Goal: Task Accomplishment & Management: Manage account settings

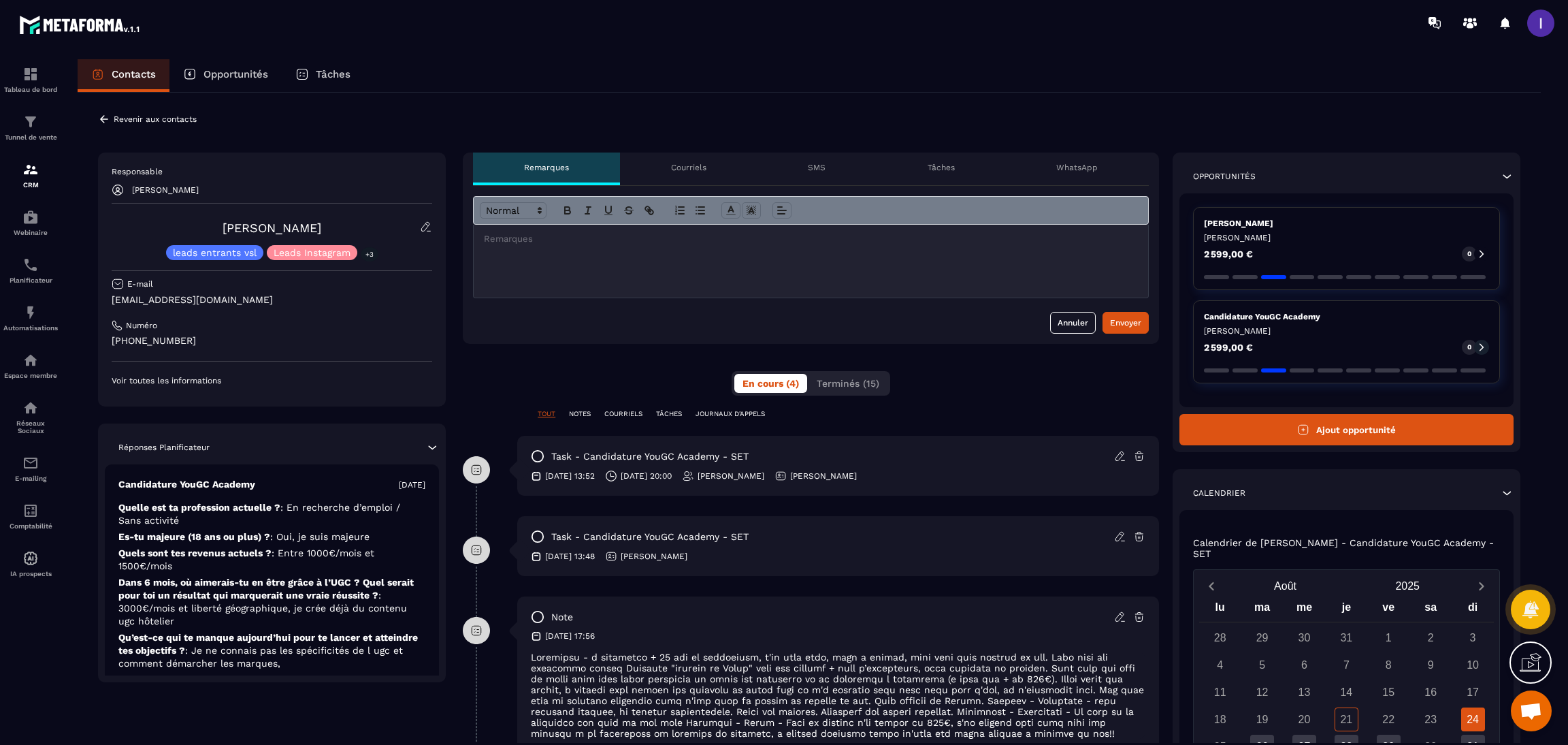
click at [240, 80] on p "Opportunités" at bounding box center [236, 74] width 65 height 12
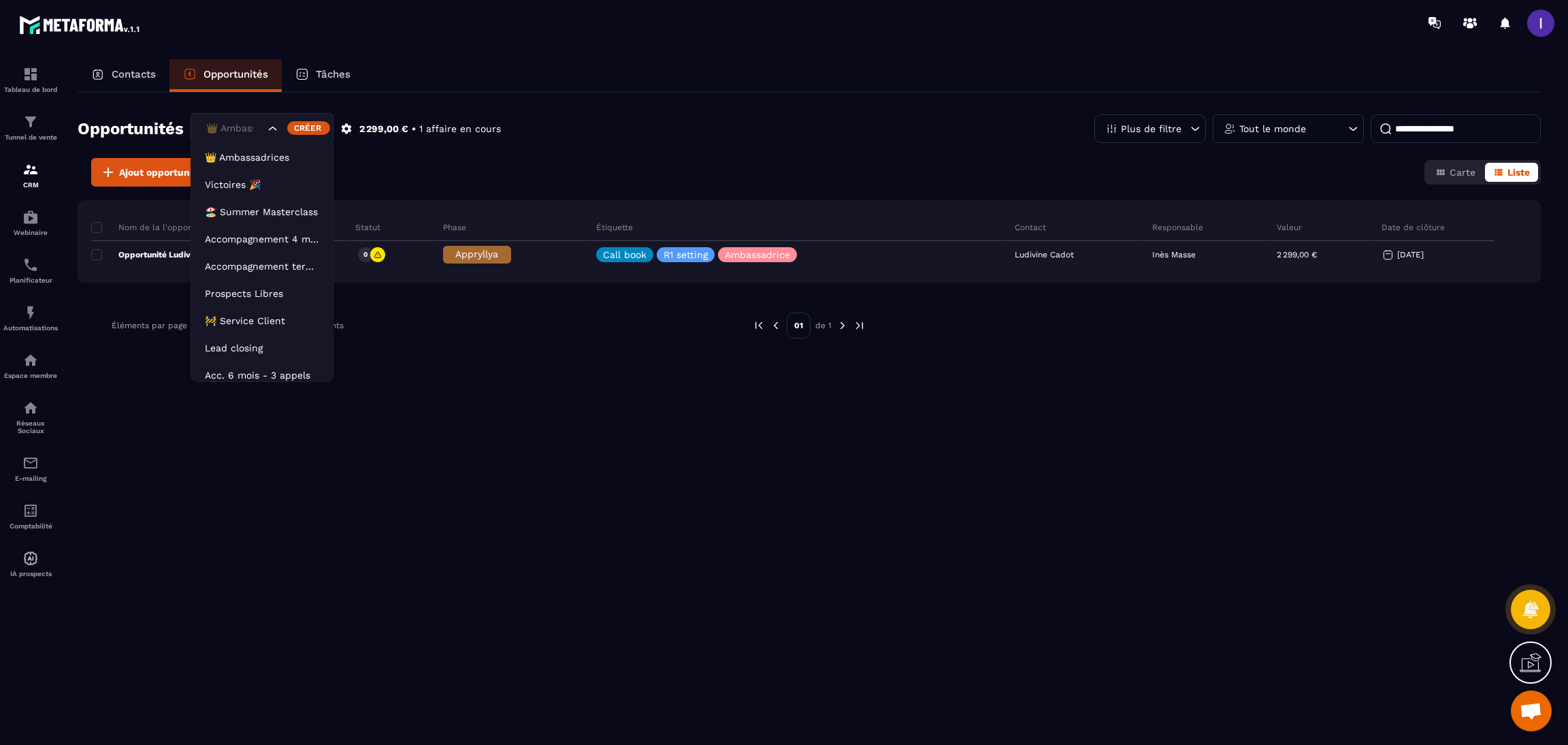
click at [255, 119] on div "👑 Ambassadrices" at bounding box center [262, 128] width 143 height 31
drag, startPoint x: 235, startPoint y: 339, endPoint x: 556, endPoint y: 135, distance: 380.3
click at [240, 333] on li "Lead closing" at bounding box center [262, 341] width 141 height 27
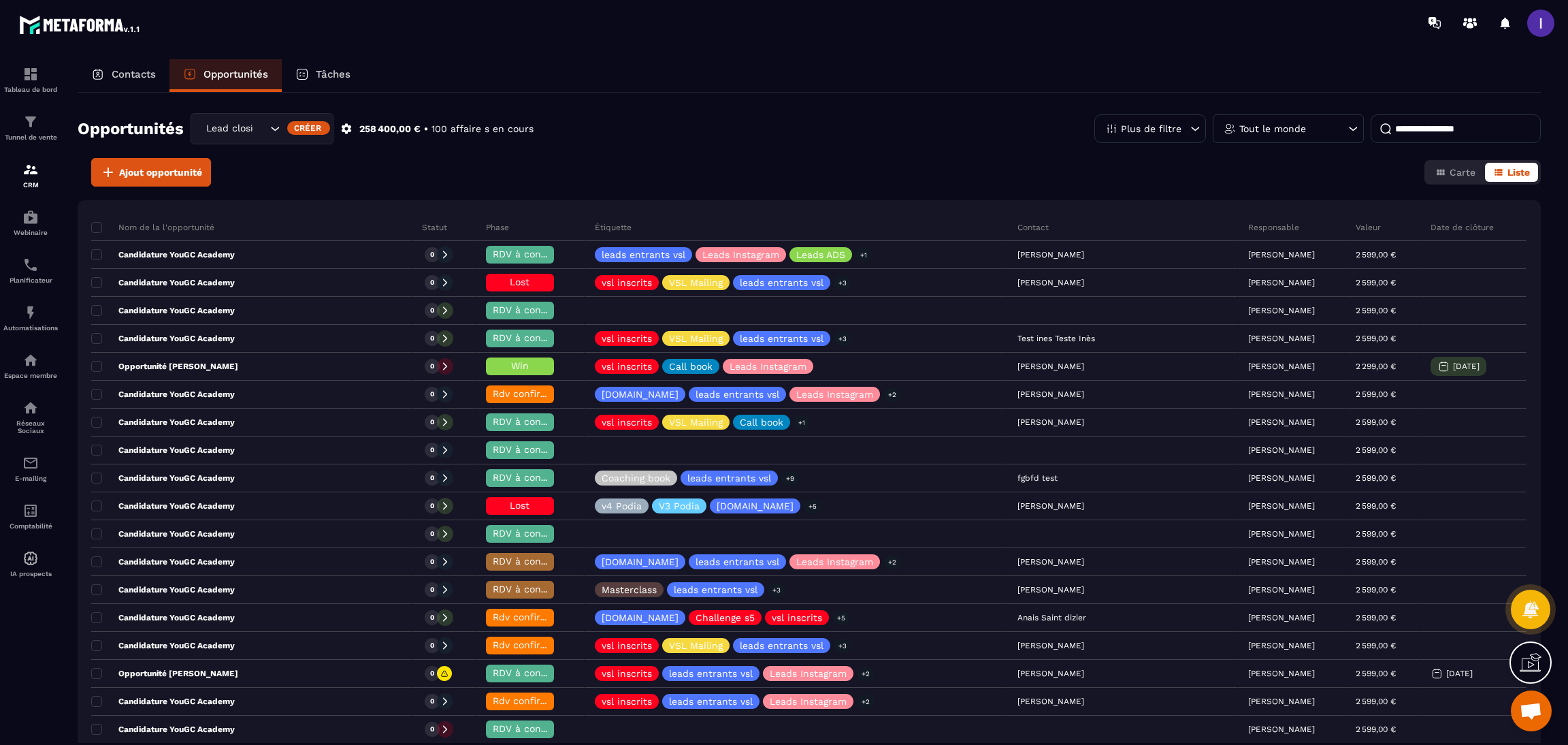
click at [1317, 132] on div "Tout le monde" at bounding box center [1288, 128] width 151 height 28
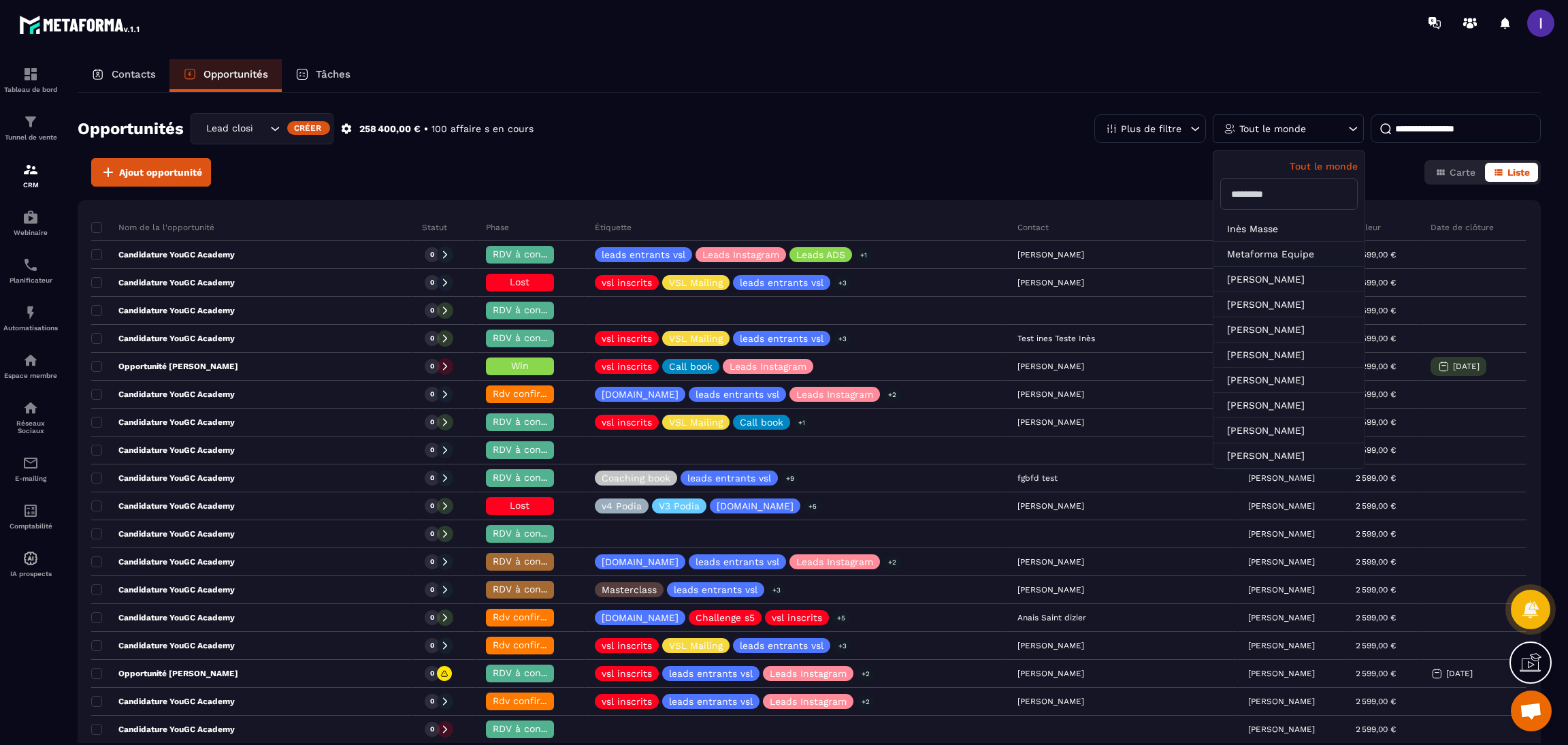
click at [1297, 116] on div "Tout le monde" at bounding box center [1288, 128] width 151 height 28
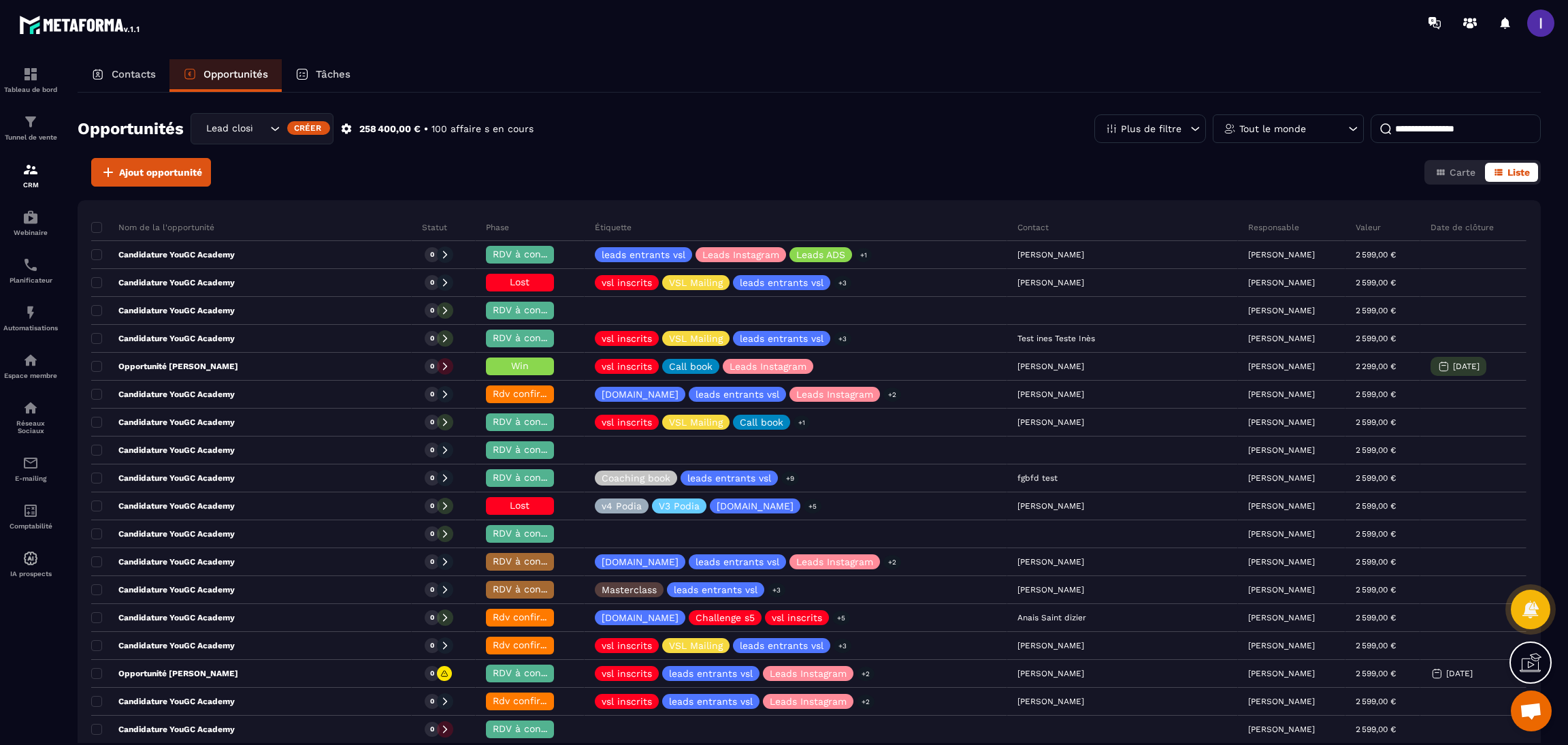
click at [1292, 131] on p "Tout le monde" at bounding box center [1272, 128] width 66 height 9
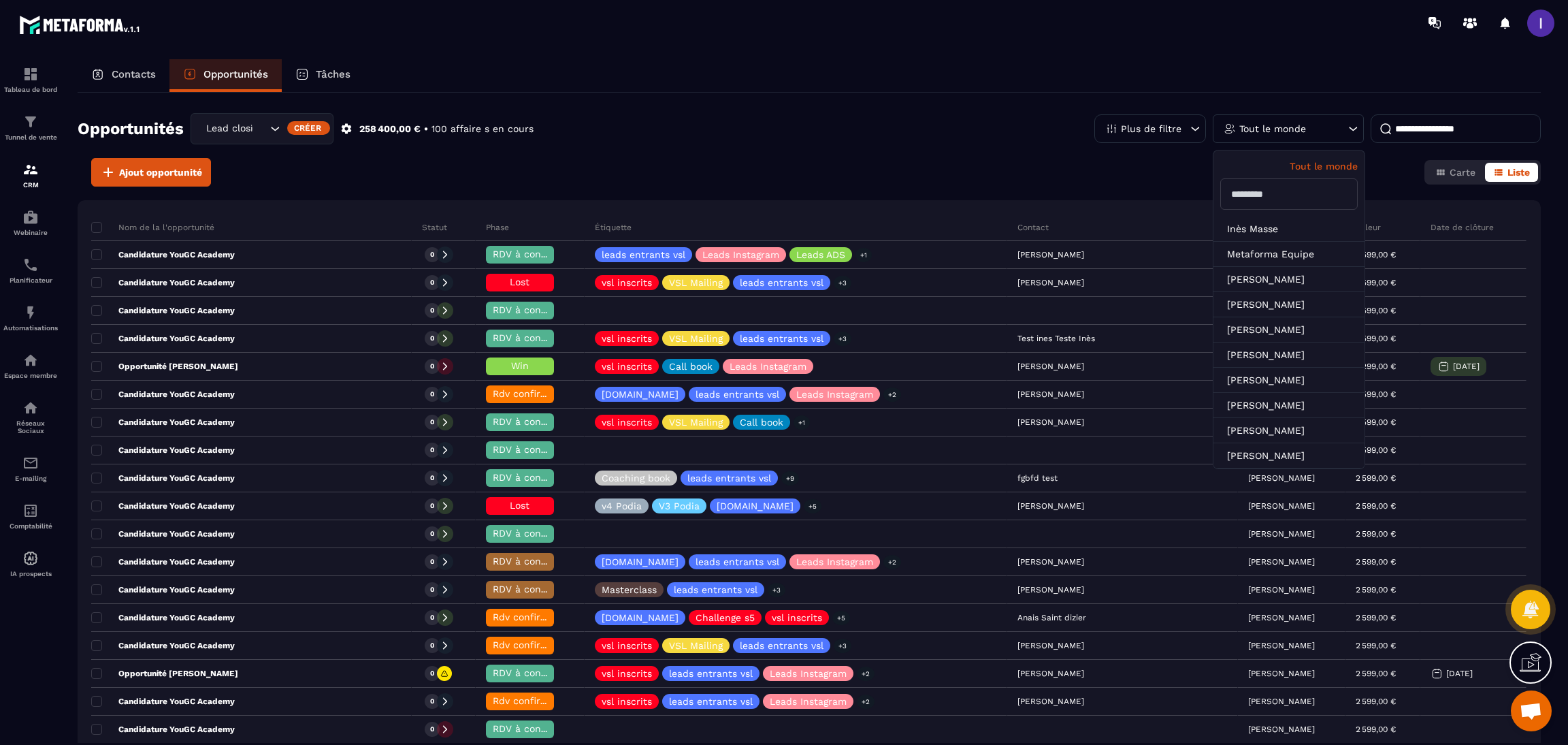
click at [1300, 188] on input "text" at bounding box center [1289, 194] width 138 height 31
type input "******"
click at [1281, 238] on li "[PERSON_NAME]" at bounding box center [1289, 229] width 151 height 26
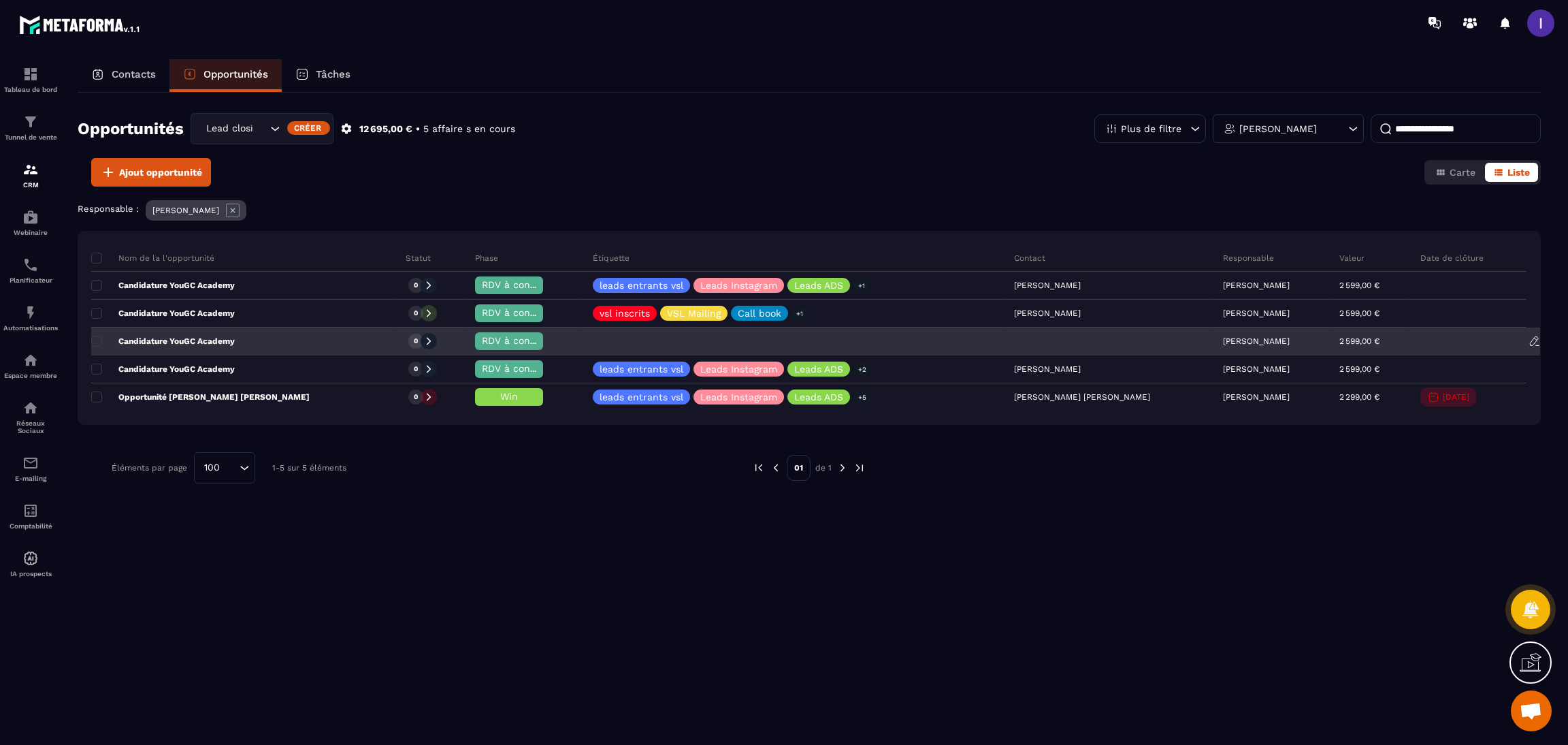
click at [251, 342] on div "Candidature YouGC Academy" at bounding box center [243, 341] width 304 height 27
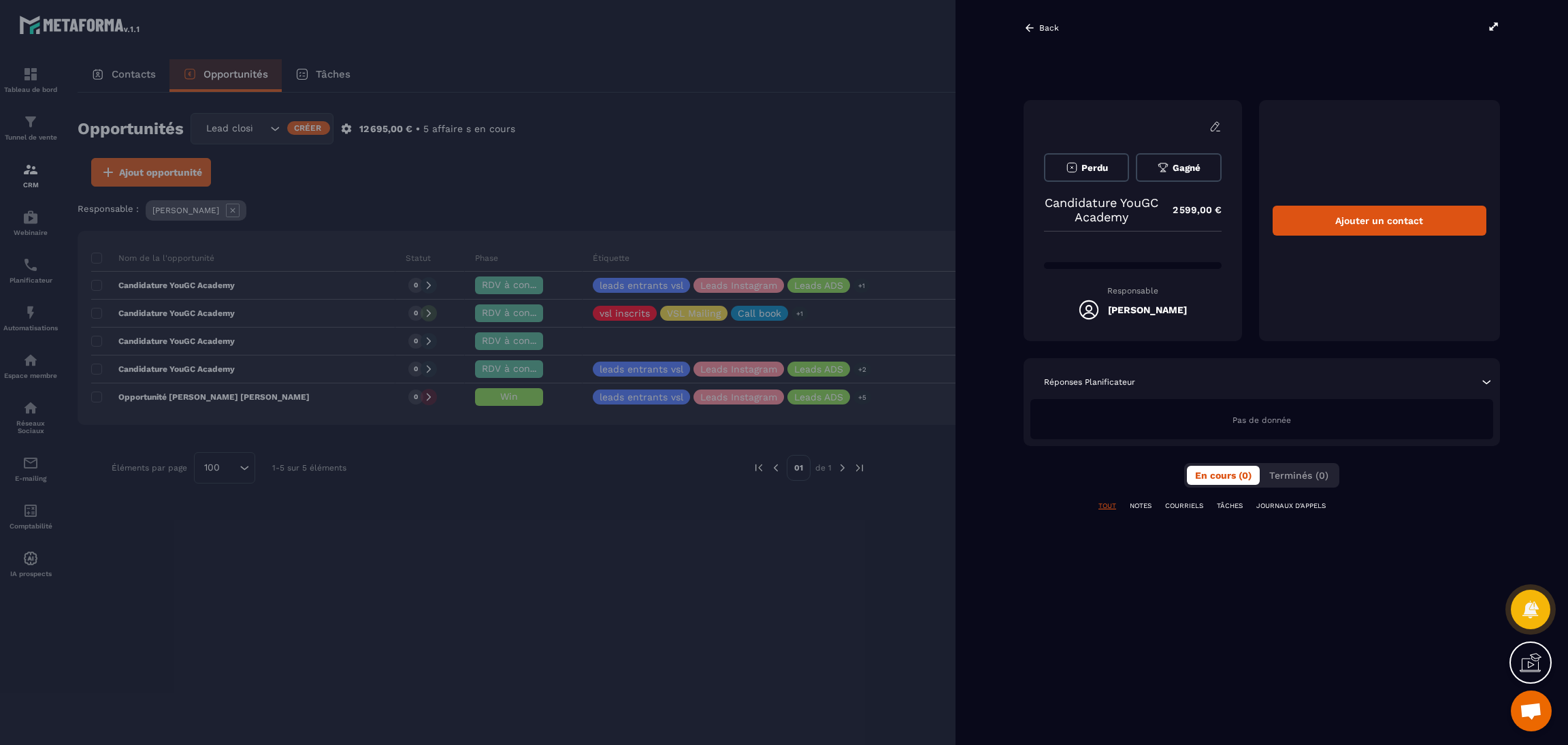
scroll to position [0, 2]
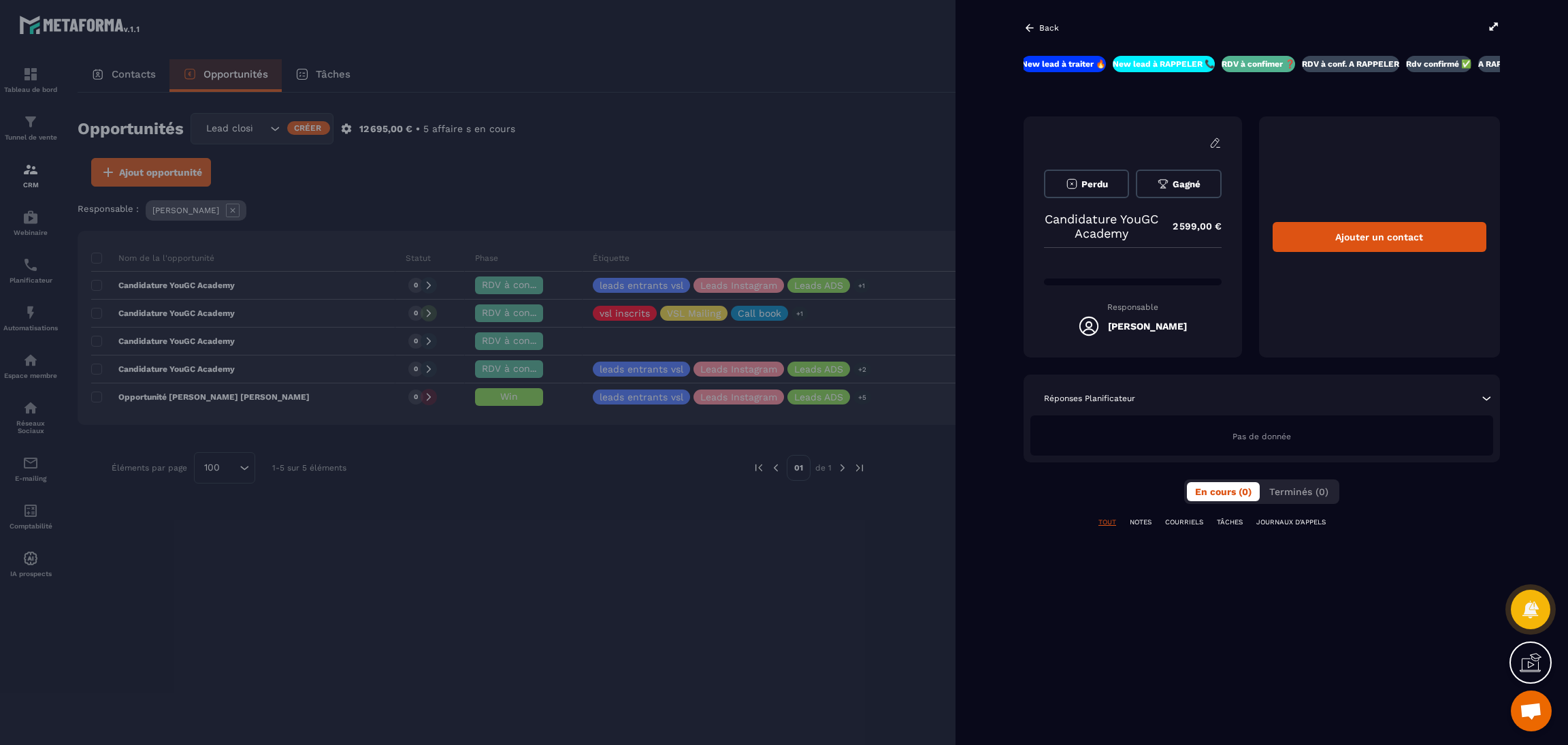
click at [831, 119] on div at bounding box center [784, 372] width 1568 height 745
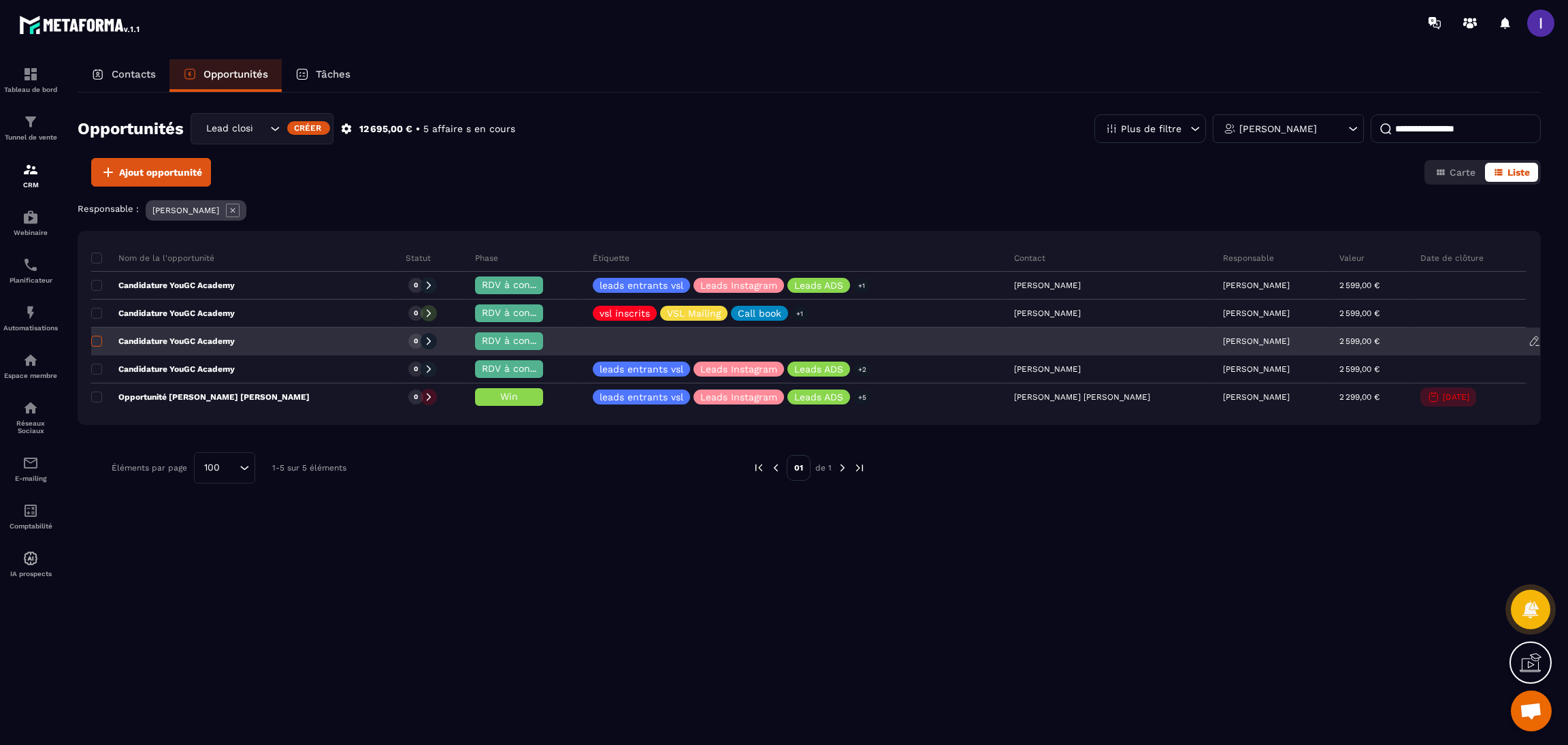
click at [100, 343] on span at bounding box center [96, 341] width 11 height 11
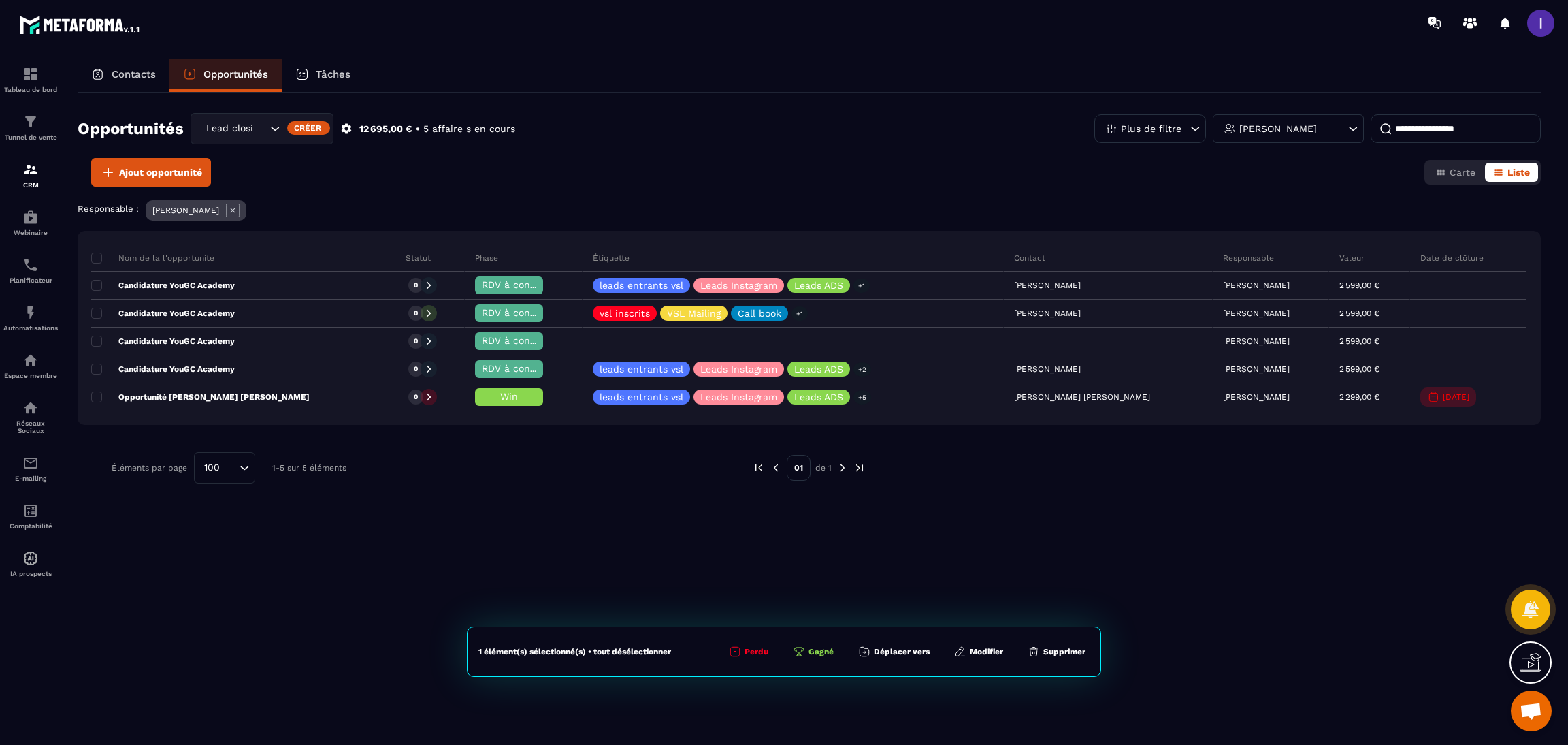
click at [1053, 655] on button "Supprimer" at bounding box center [1057, 652] width 66 height 14
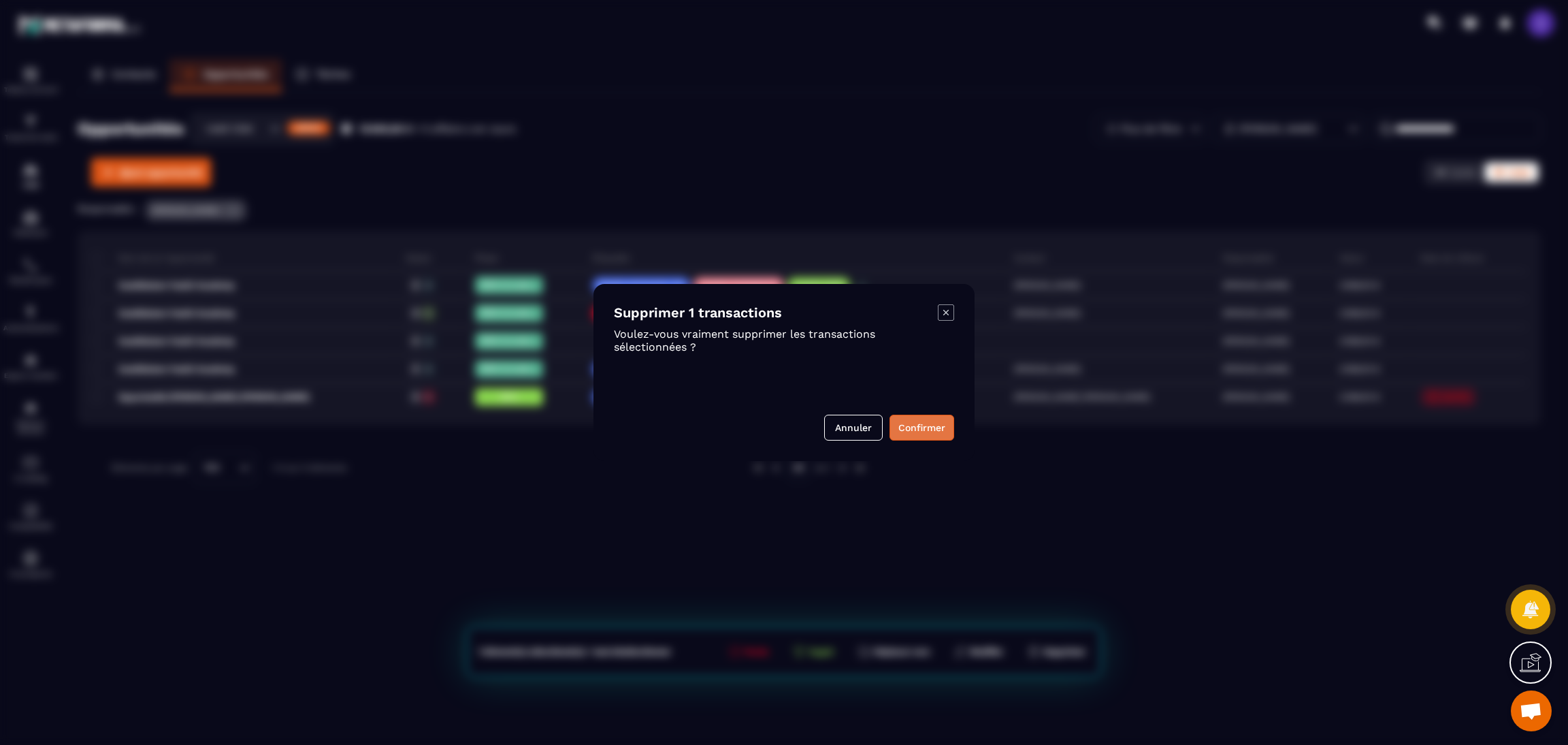
click at [916, 438] on button "Confirmer" at bounding box center [922, 427] width 65 height 26
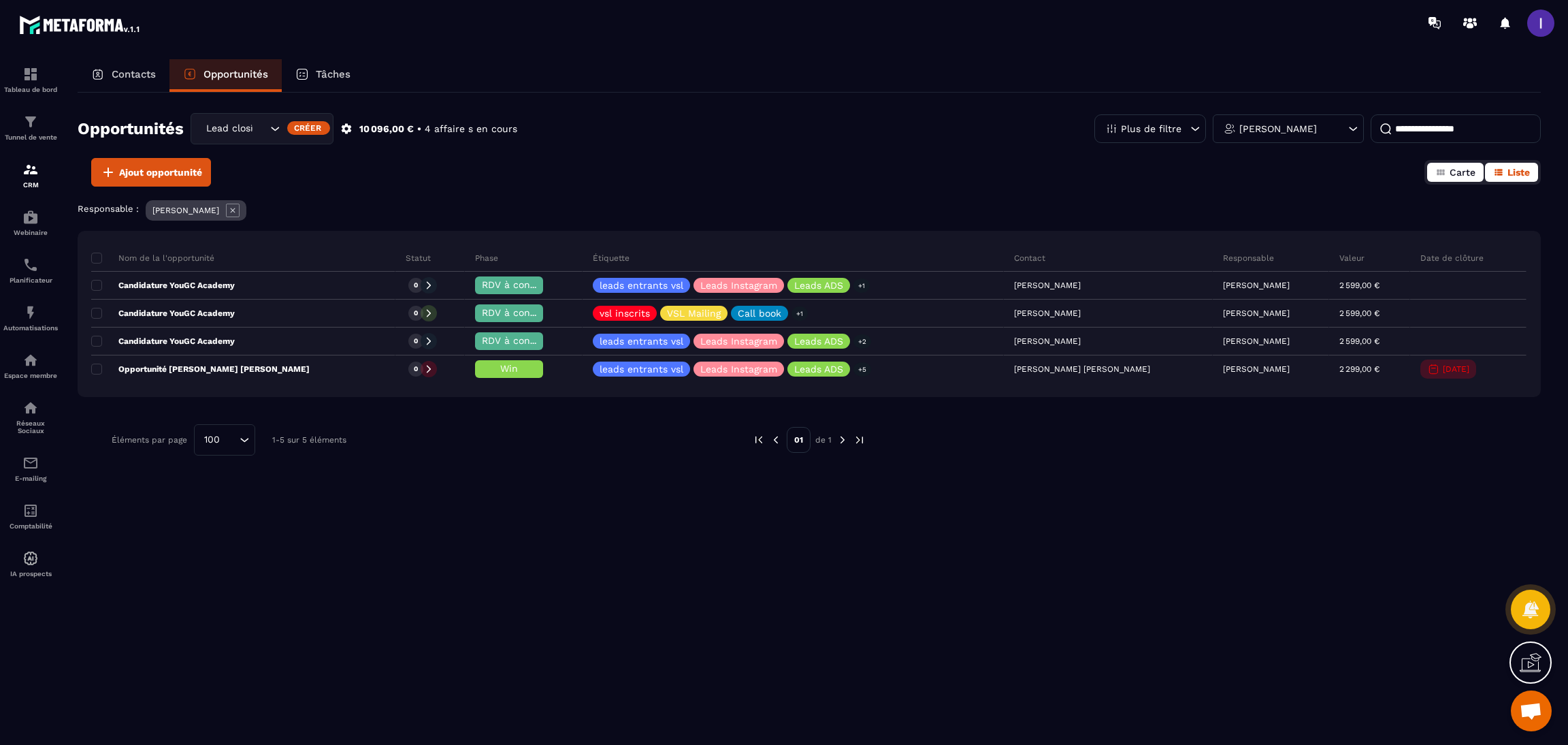
click at [1467, 163] on button "Carte" at bounding box center [1455, 172] width 56 height 19
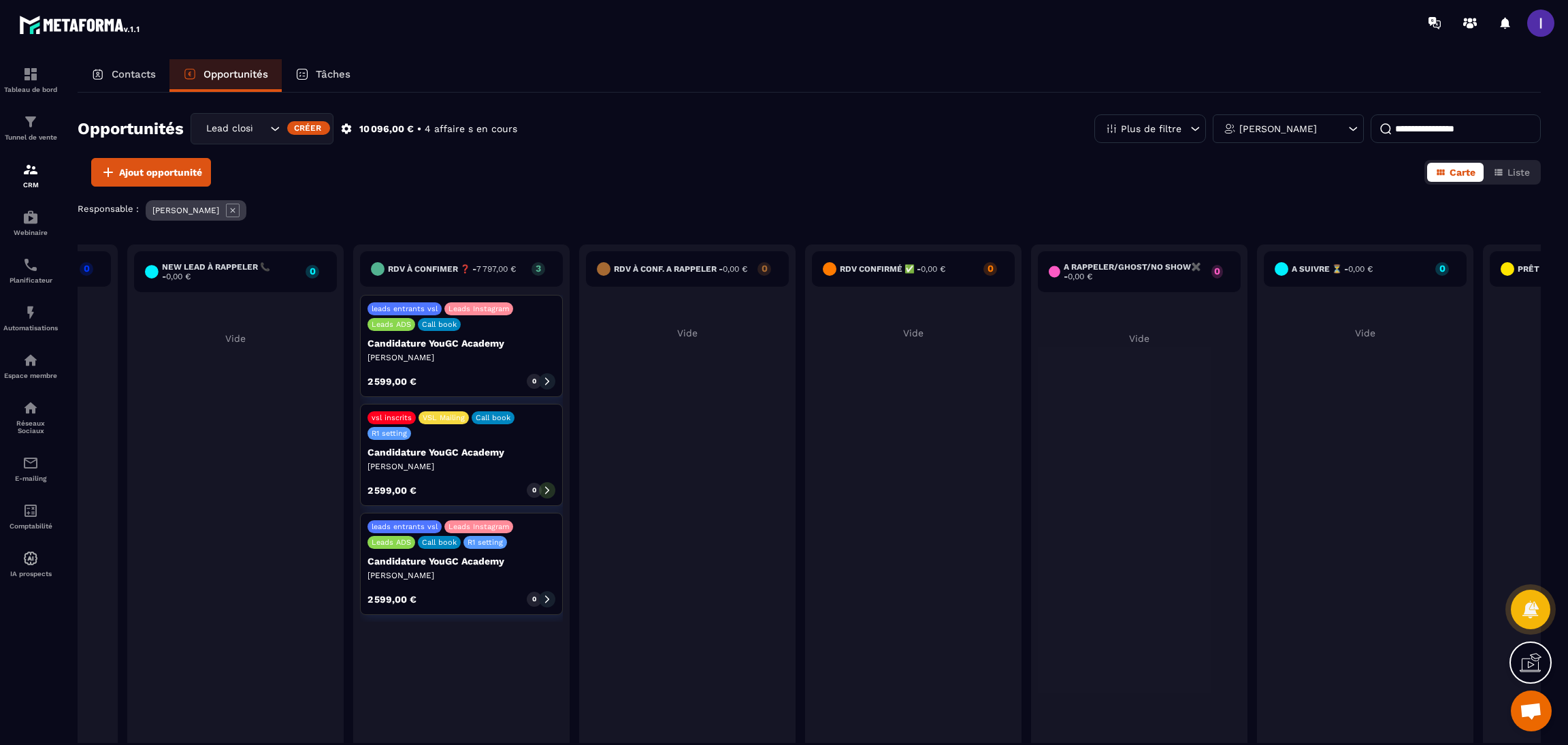
scroll to position [0, 334]
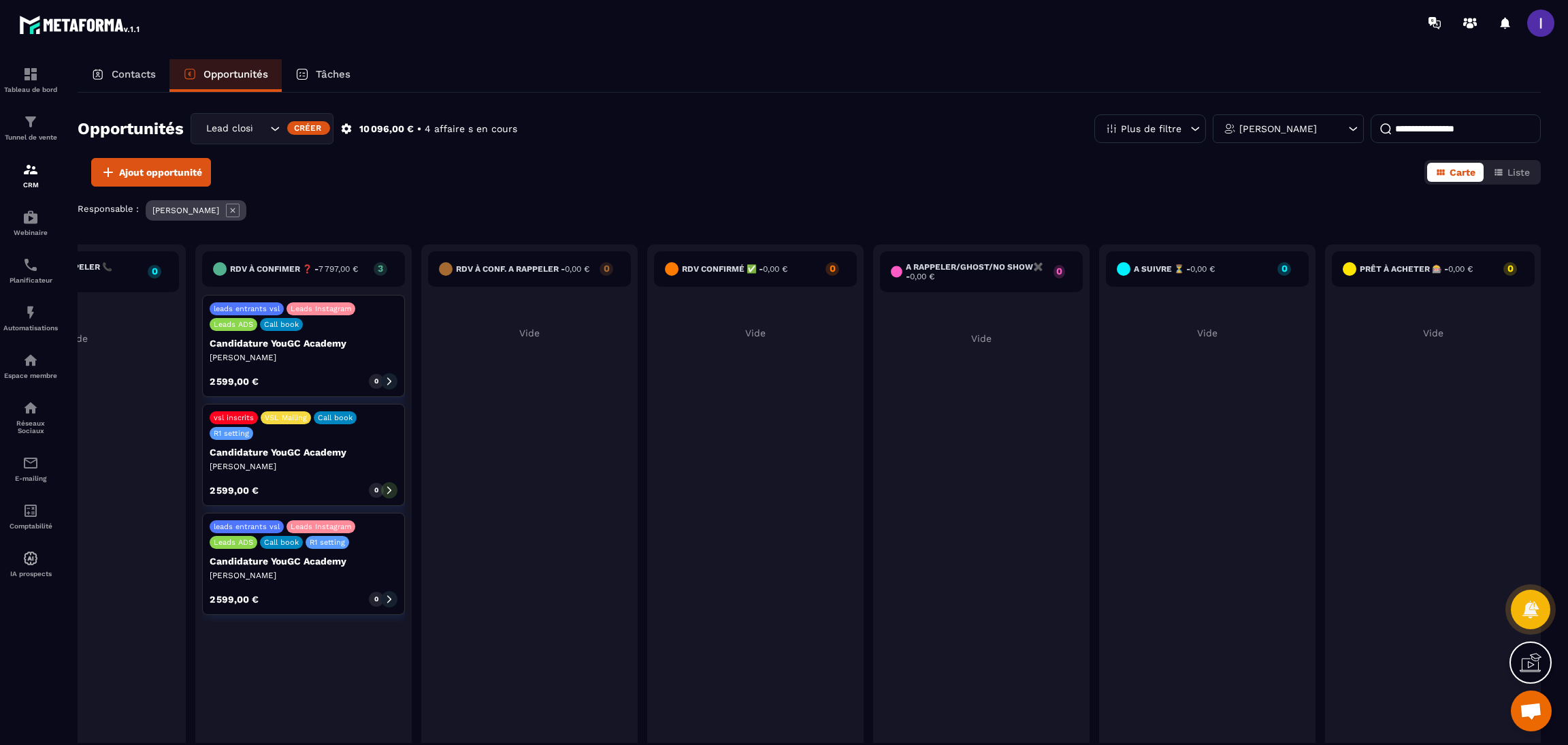
click at [226, 209] on icon at bounding box center [233, 210] width 14 height 14
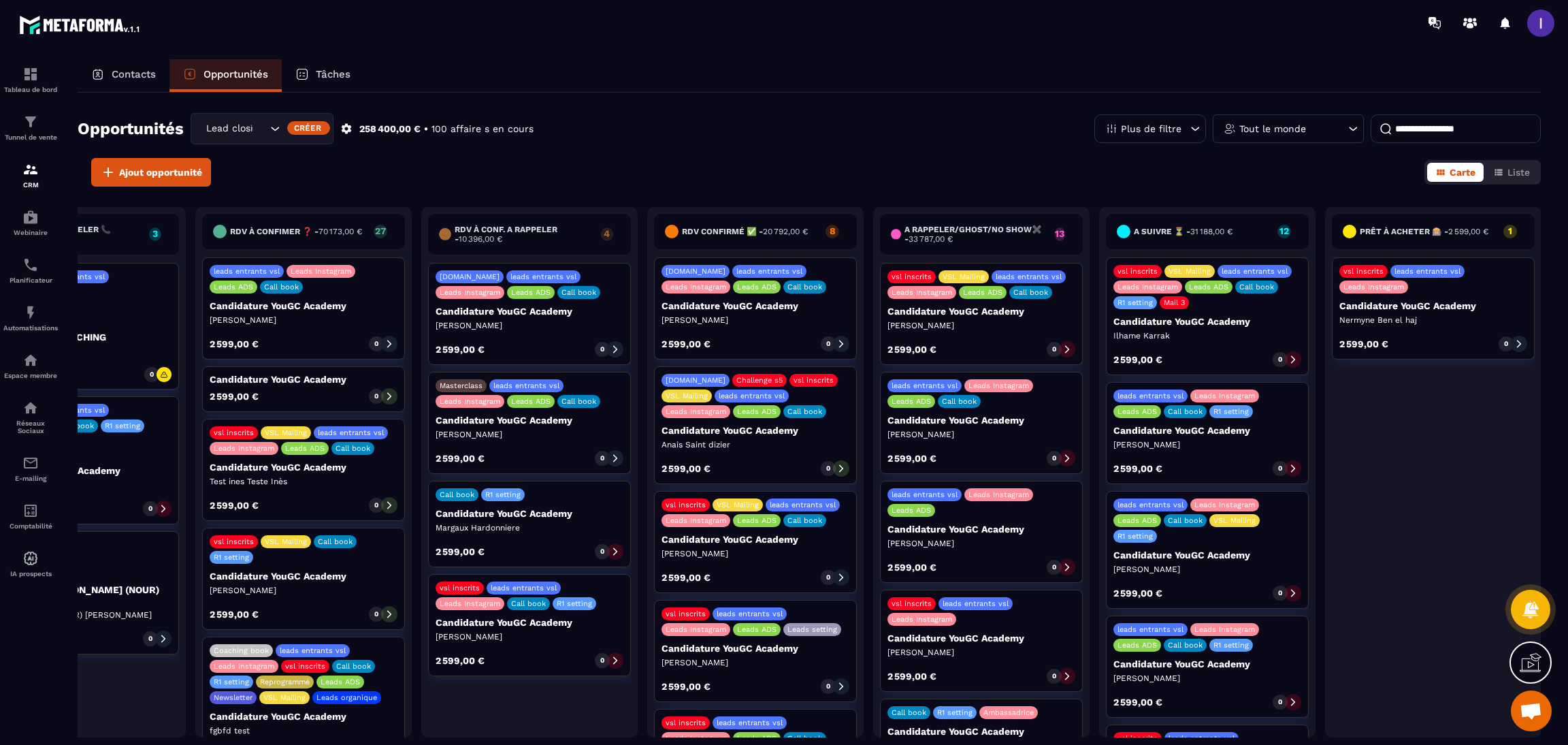
click at [130, 73] on p "Contacts" at bounding box center [133, 74] width 44 height 12
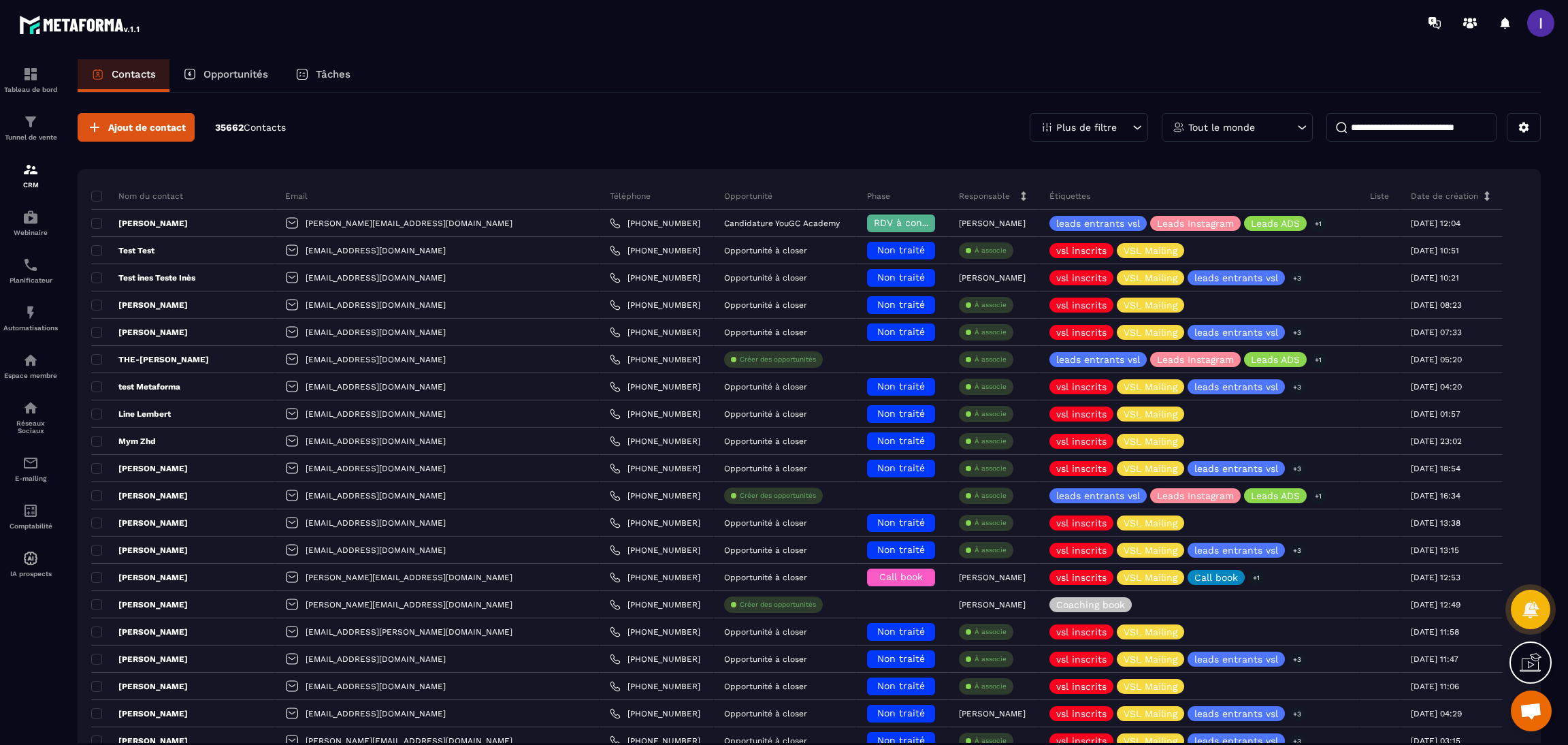
click at [1435, 133] on input at bounding box center [1411, 127] width 170 height 28
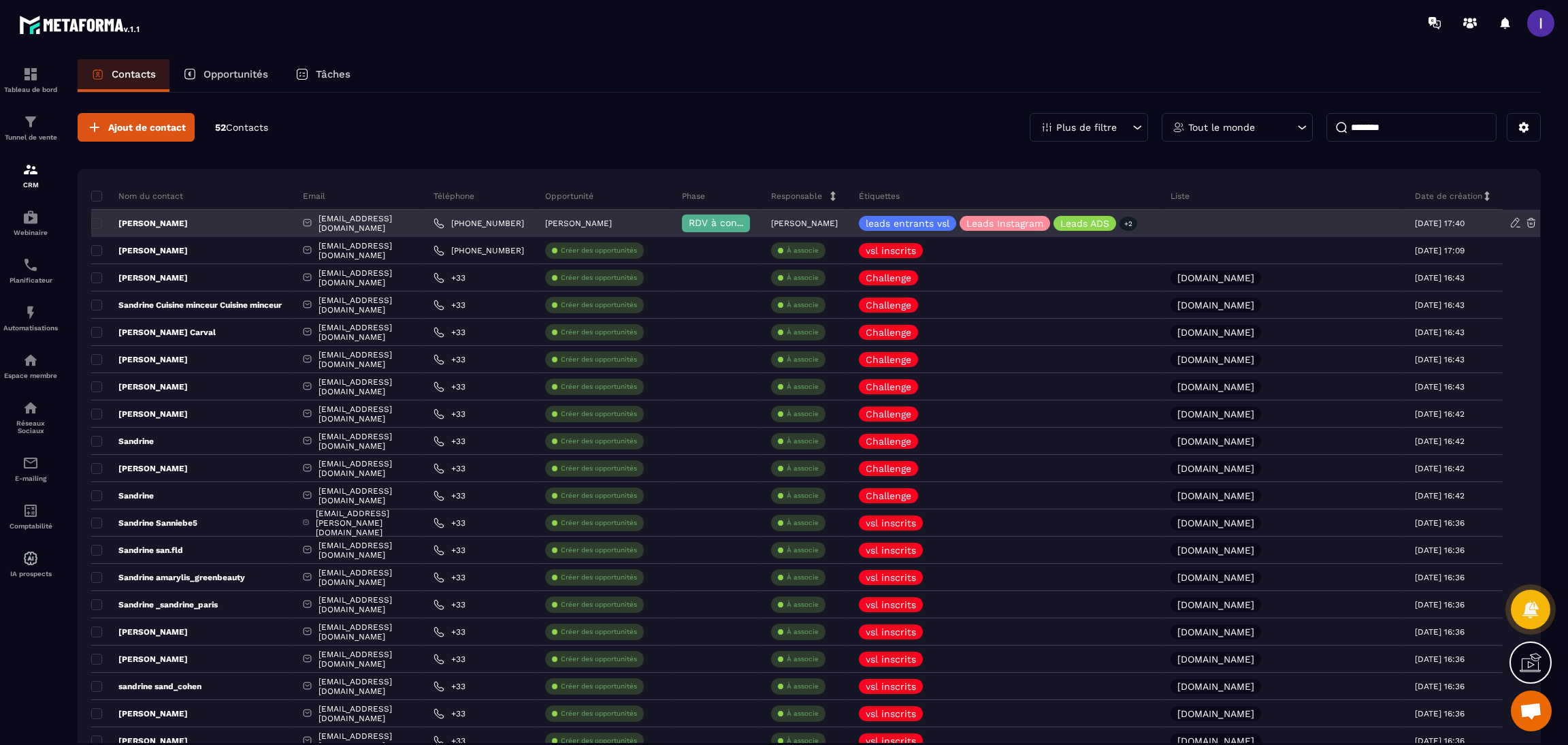
type input "********"
click at [258, 225] on div "[PERSON_NAME]" at bounding box center [192, 223] width 201 height 27
